Goal: Use online tool/utility

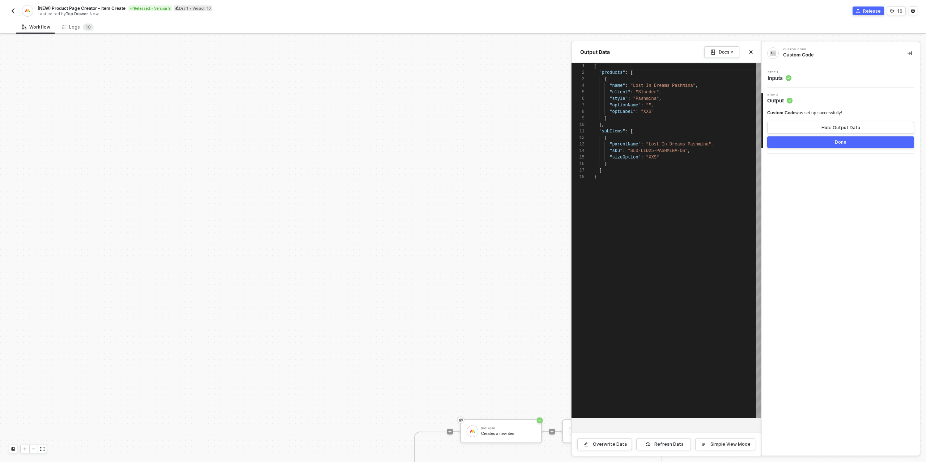
scroll to position [65, 0]
click at [381, 178] on div at bounding box center [463, 248] width 926 height 427
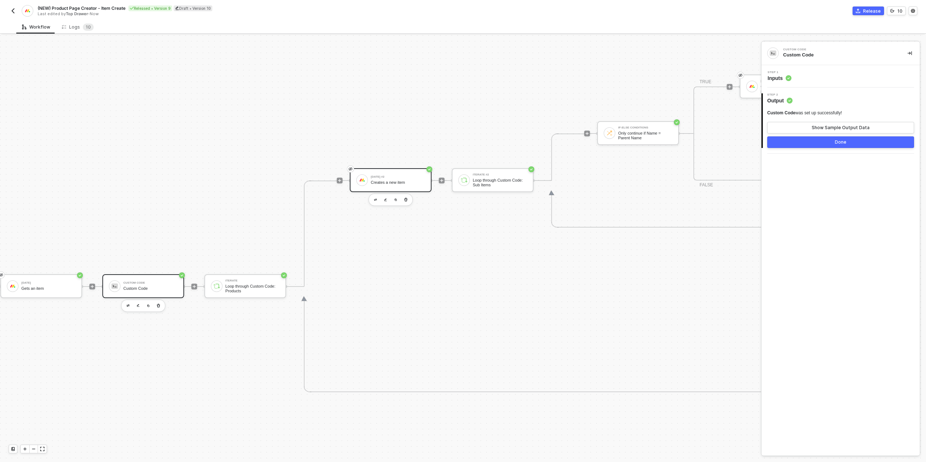
click at [390, 179] on div "[DATE] #2 Creates a new item" at bounding box center [398, 180] width 54 height 14
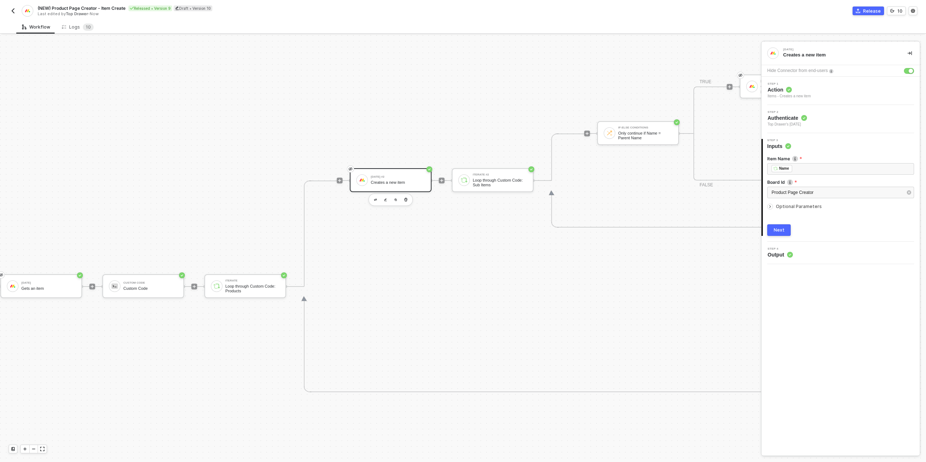
click at [771, 208] on icon "icon-arrow-right-small" at bounding box center [770, 206] width 4 height 4
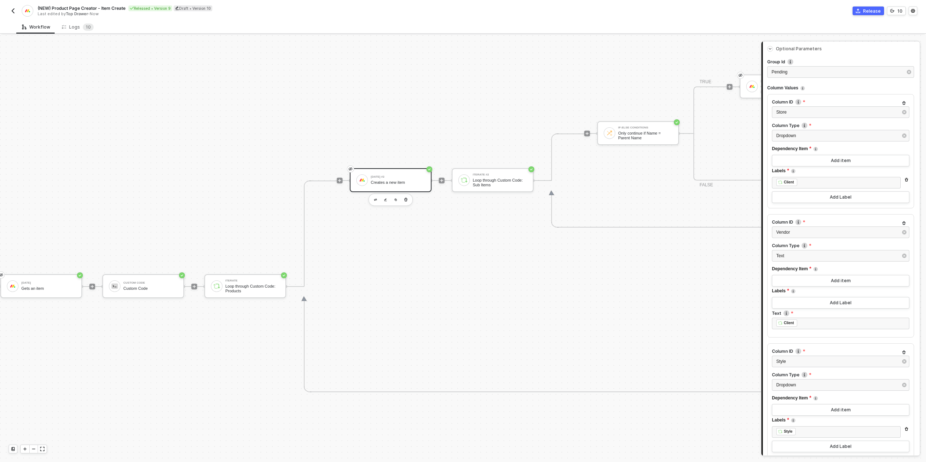
scroll to position [158, 0]
click at [119, 281] on div "Custom Code Custom Code" at bounding box center [143, 286] width 82 height 24
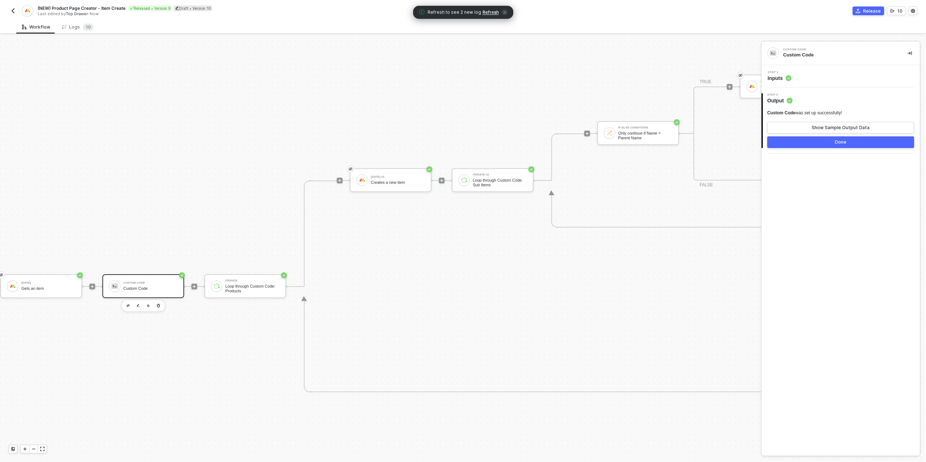
drag, startPoint x: 843, startPoint y: 74, endPoint x: 842, endPoint y: 80, distance: 5.5
click at [843, 74] on div "Step 1 Inputs" at bounding box center [841, 76] width 157 height 11
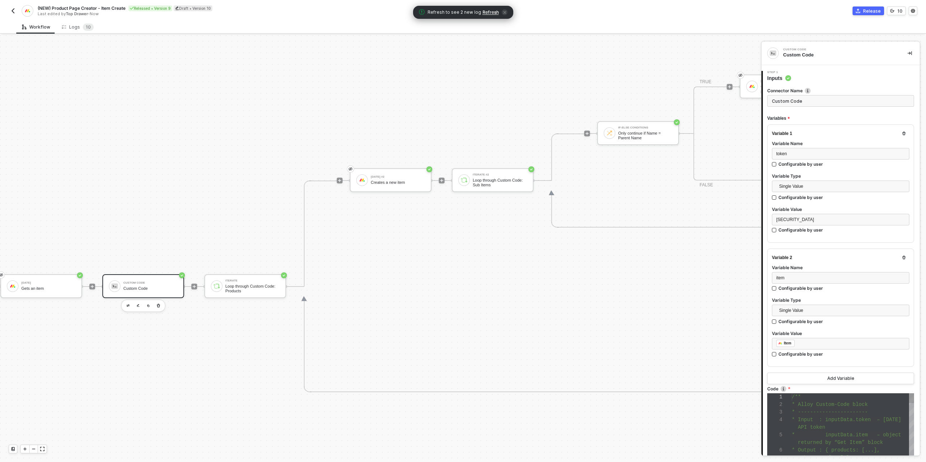
scroll to position [53, 0]
click at [815, 415] on span "* -----------------------" at bounding box center [830, 412] width 76 height 6
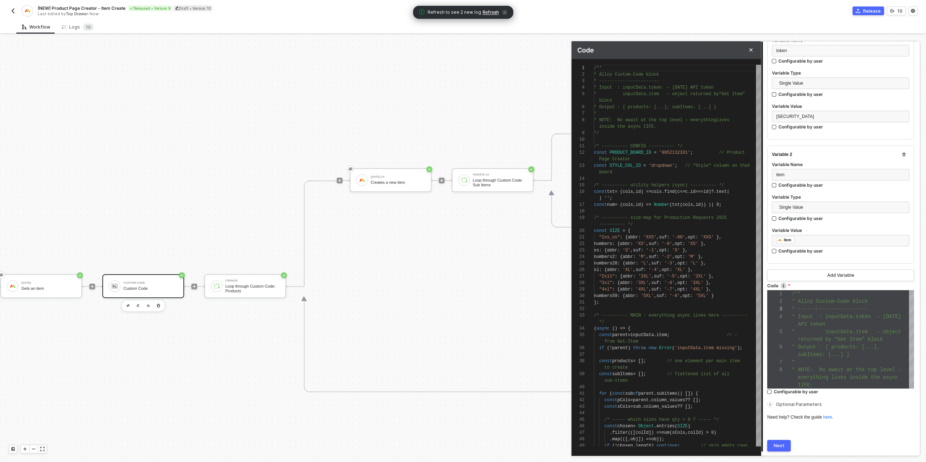
scroll to position [152, 0]
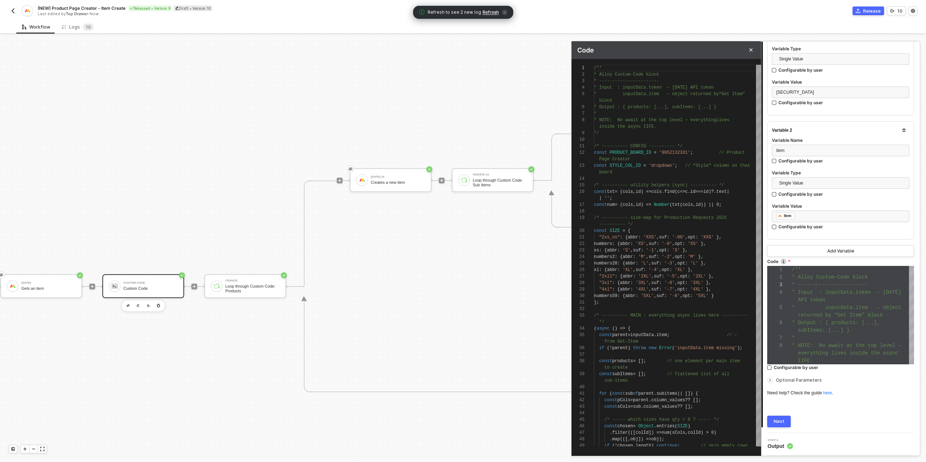
click at [783, 424] on button "Next" at bounding box center [779, 422] width 24 height 12
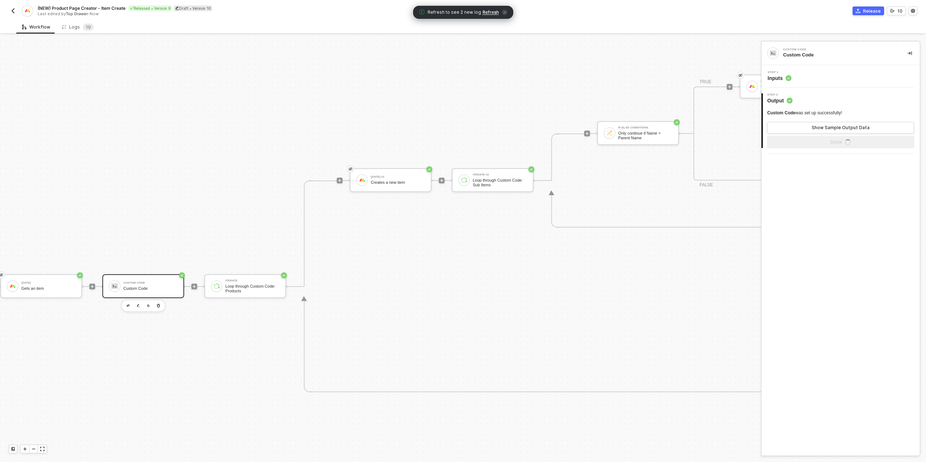
scroll to position [0, 0]
click at [831, 124] on button "Show Sample Output Data" at bounding box center [840, 128] width 147 height 12
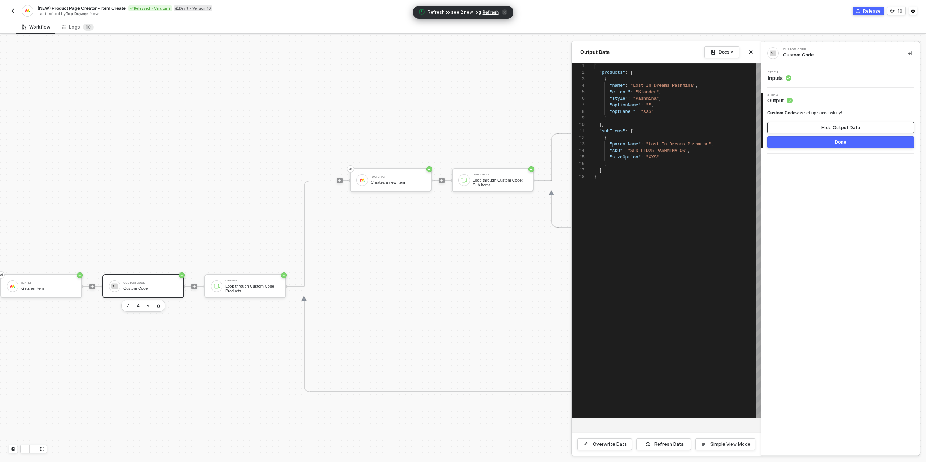
scroll to position [65, 0]
type textarea "{ "products": [ { "name": "Lost In Dreams Pashmina", "client": "Slander", "styl…"
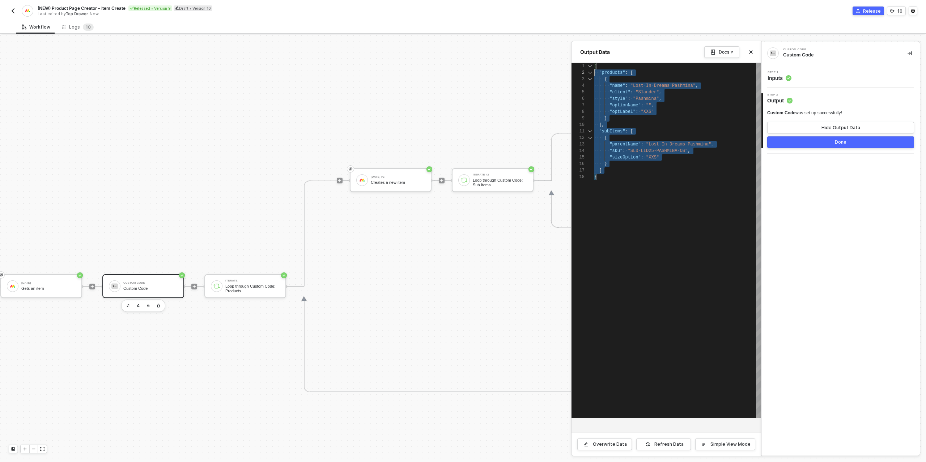
scroll to position [0, 0]
drag, startPoint x: 609, startPoint y: 179, endPoint x: 591, endPoint y: 69, distance: 111.1
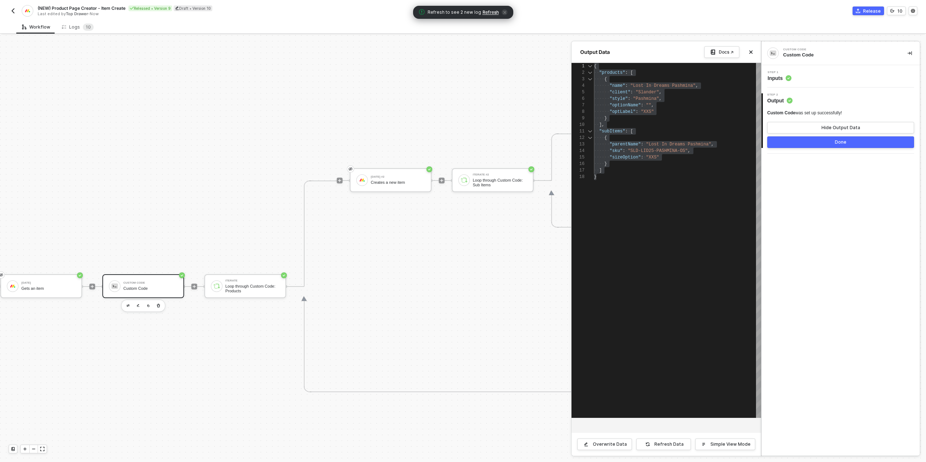
click at [809, 80] on div "Step 1 Inputs" at bounding box center [841, 76] width 157 height 11
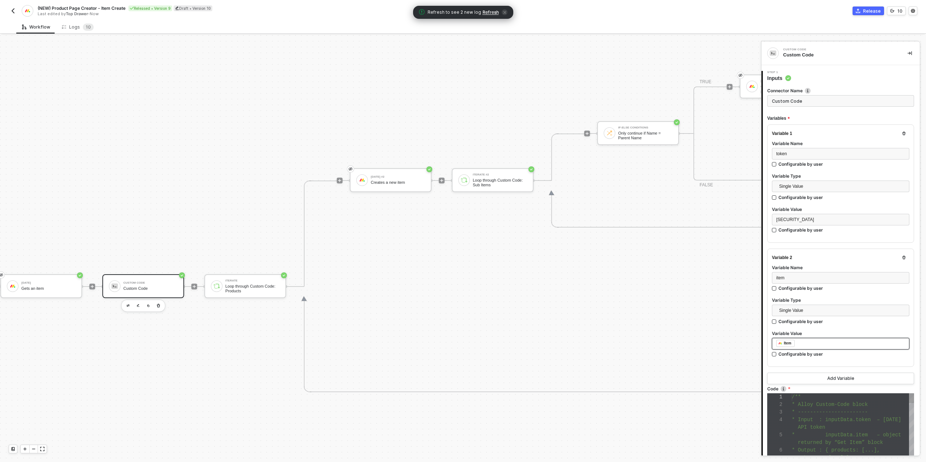
scroll to position [53, 0]
click at [842, 401] on div "/**" at bounding box center [853, 397] width 122 height 8
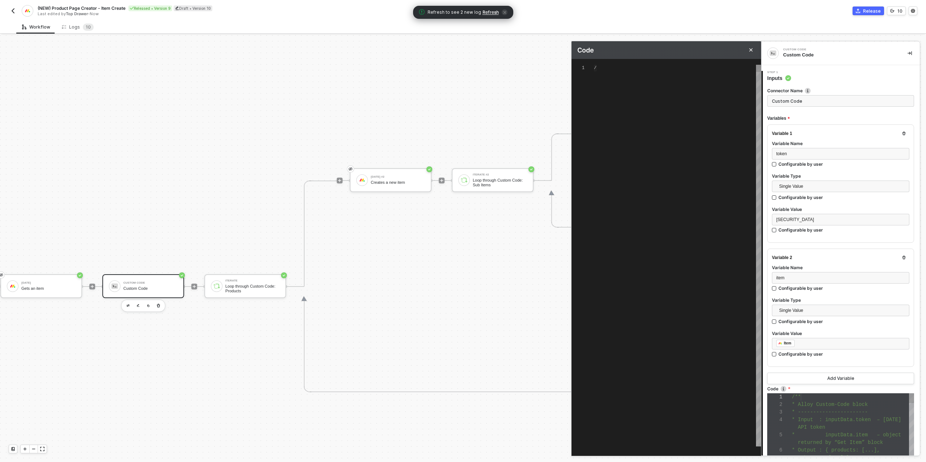
scroll to position [52, 0]
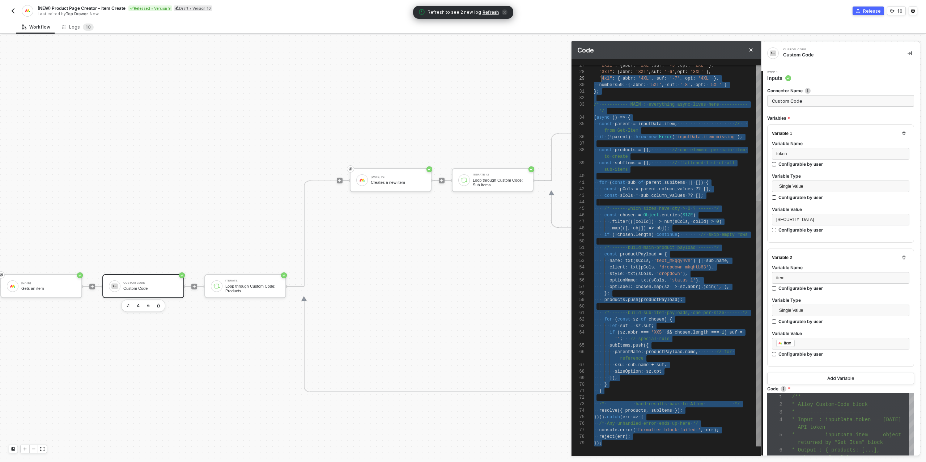
type textarea "/** * Alloy Custom-Code block * ----------------------- * Input : inputData.tok…"
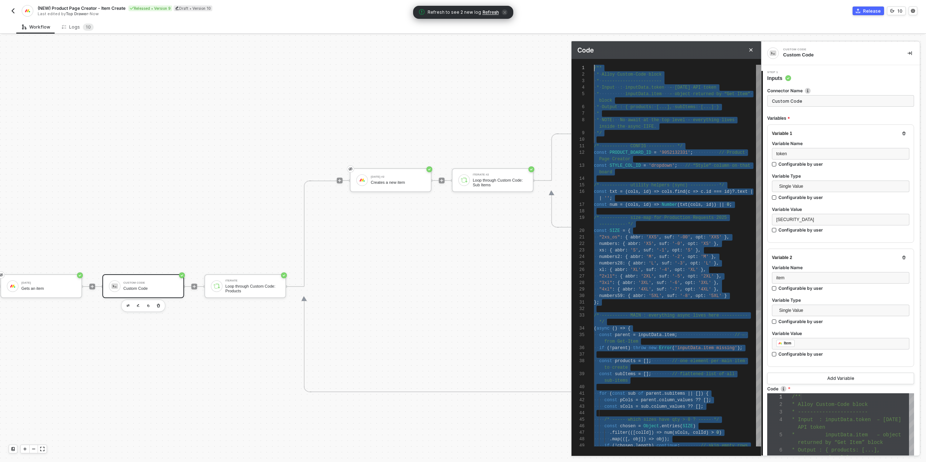
scroll to position [0, 0]
drag, startPoint x: 606, startPoint y: 443, endPoint x: 594, endPoint y: 70, distance: 373.2
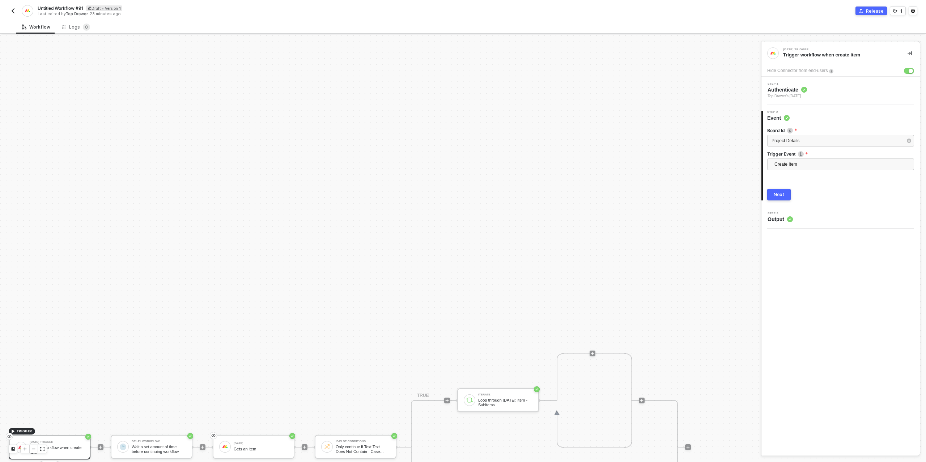
scroll to position [206, 0]
